Goal: Information Seeking & Learning: Learn about a topic

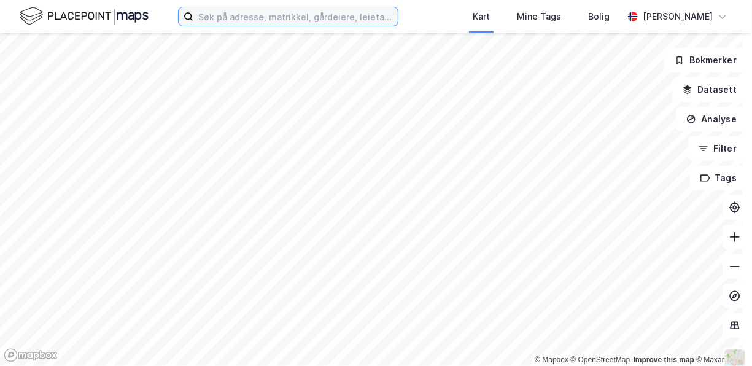
click at [274, 18] on input at bounding box center [295, 16] width 204 height 18
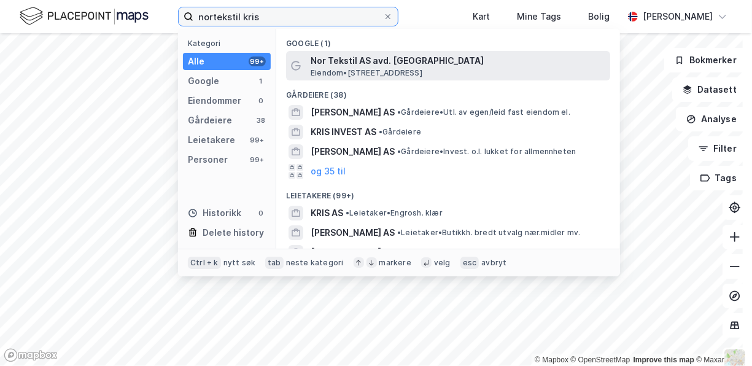
type input "nortekstil kris"
click at [448, 66] on span "Nor Tekstil AS avd. [GEOGRAPHIC_DATA]" at bounding box center [458, 60] width 295 height 15
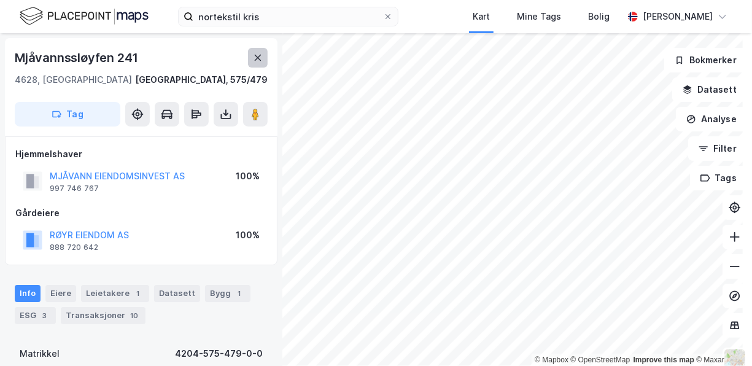
click at [258, 60] on icon at bounding box center [258, 58] width 10 height 10
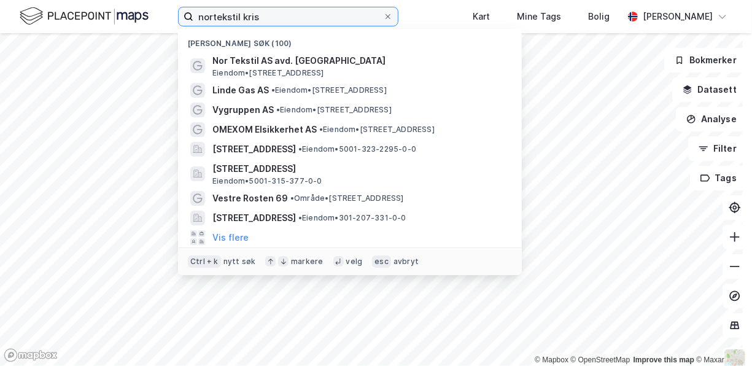
click at [288, 21] on input "nortekstil kris" at bounding box center [288, 16] width 190 height 18
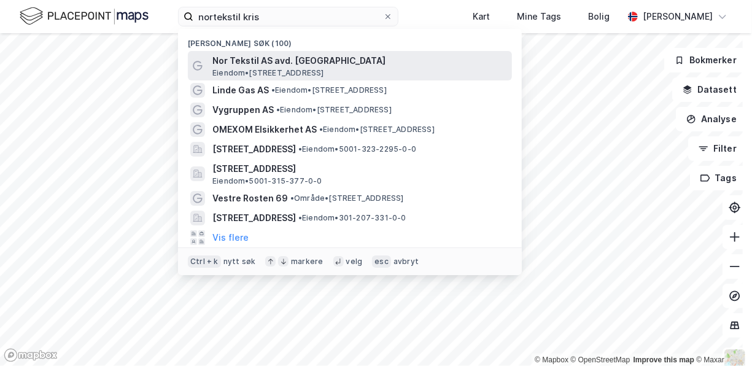
click at [290, 61] on span "Nor Tekstil AS avd. [GEOGRAPHIC_DATA]" at bounding box center [359, 60] width 295 height 15
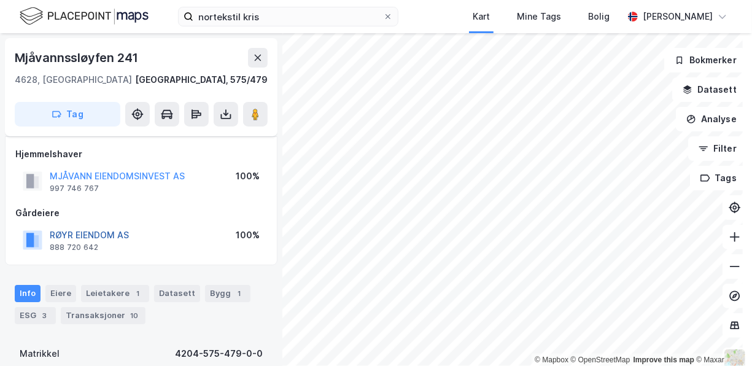
scroll to position [123, 0]
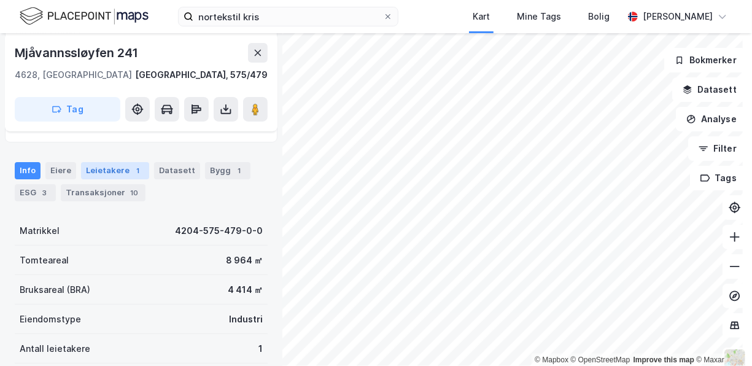
click at [107, 168] on div "Leietakere 1" at bounding box center [115, 170] width 68 height 17
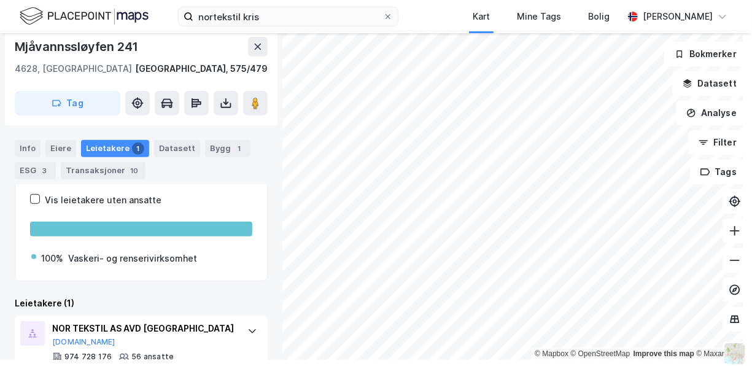
scroll to position [159, 0]
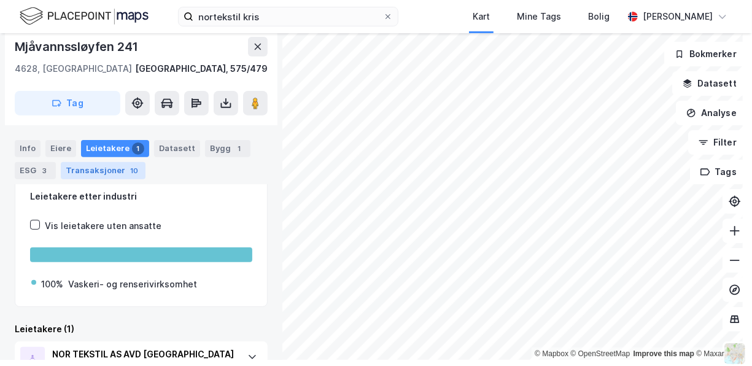
click at [106, 171] on div "Transaksjoner 10" at bounding box center [103, 170] width 85 height 17
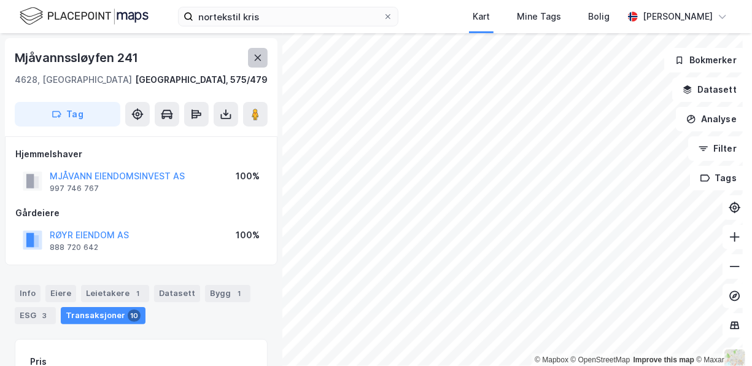
click at [260, 54] on icon at bounding box center [258, 58] width 10 height 10
